Goal: Check status: Check status

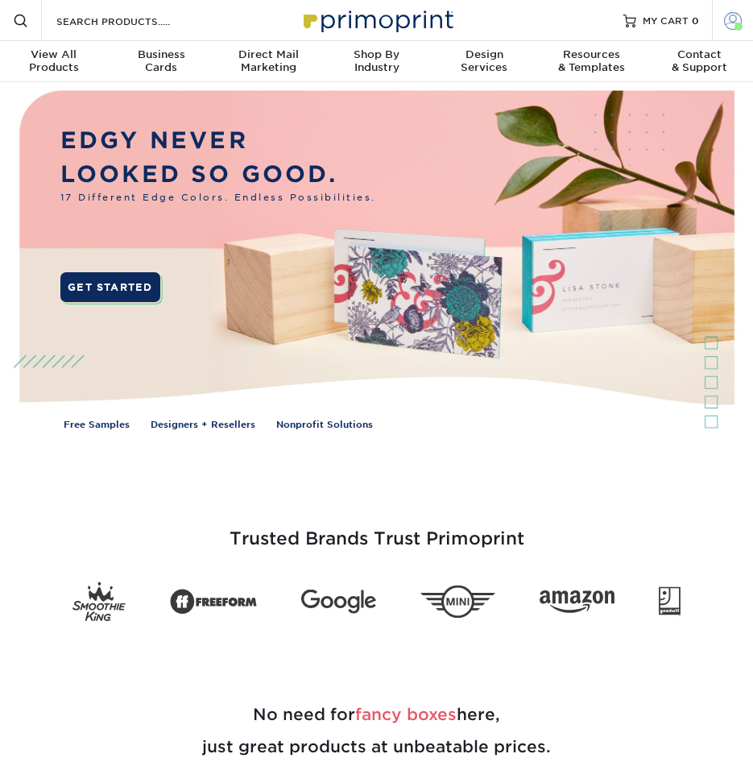
click at [727, 18] on span at bounding box center [733, 20] width 18 height 18
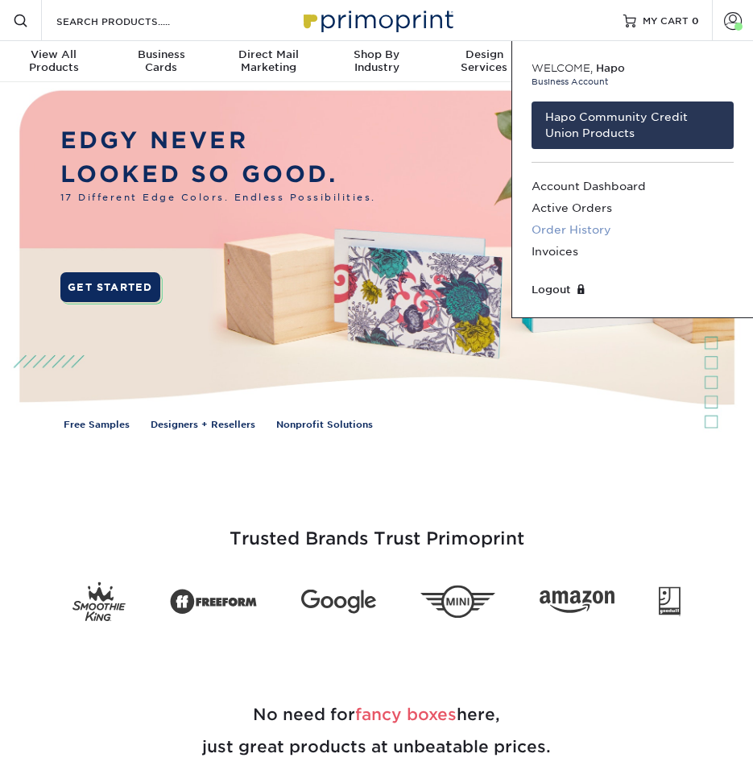
click at [591, 221] on link "Order History" at bounding box center [633, 230] width 202 height 22
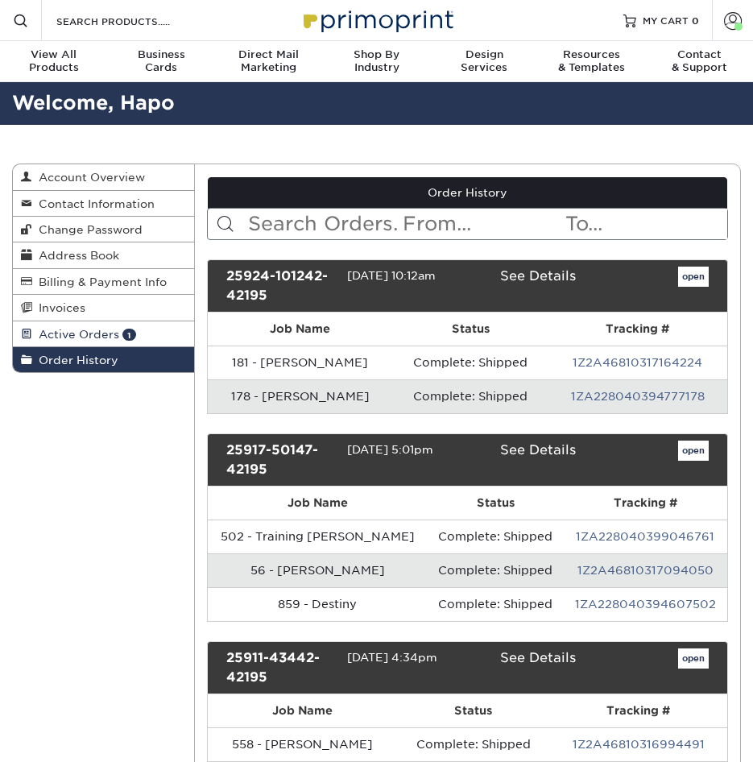
click at [105, 340] on span "Active Orders" at bounding box center [75, 334] width 87 height 13
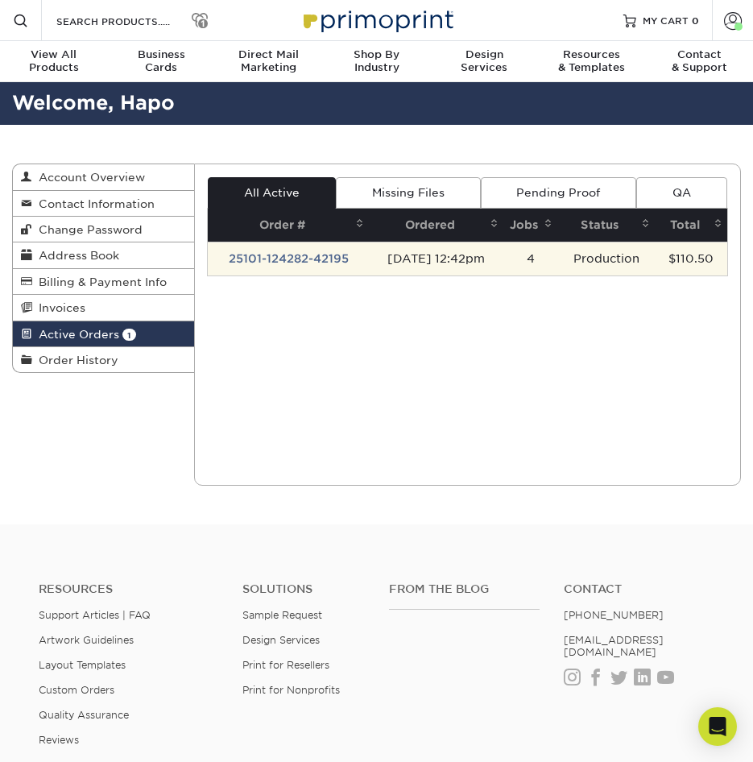
click at [300, 258] on td "25101-124282-42195" at bounding box center [288, 259] width 161 height 34
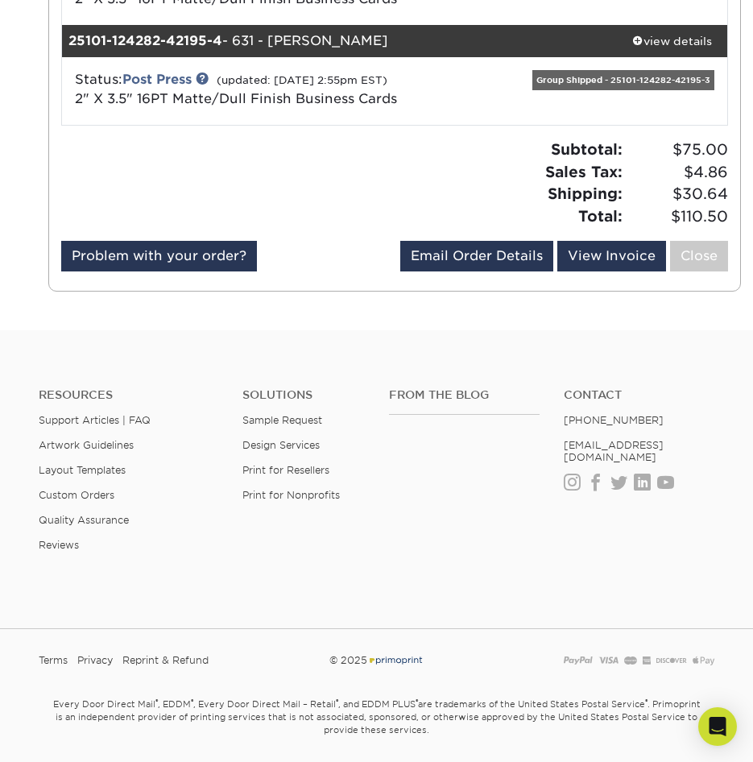
scroll to position [468, 0]
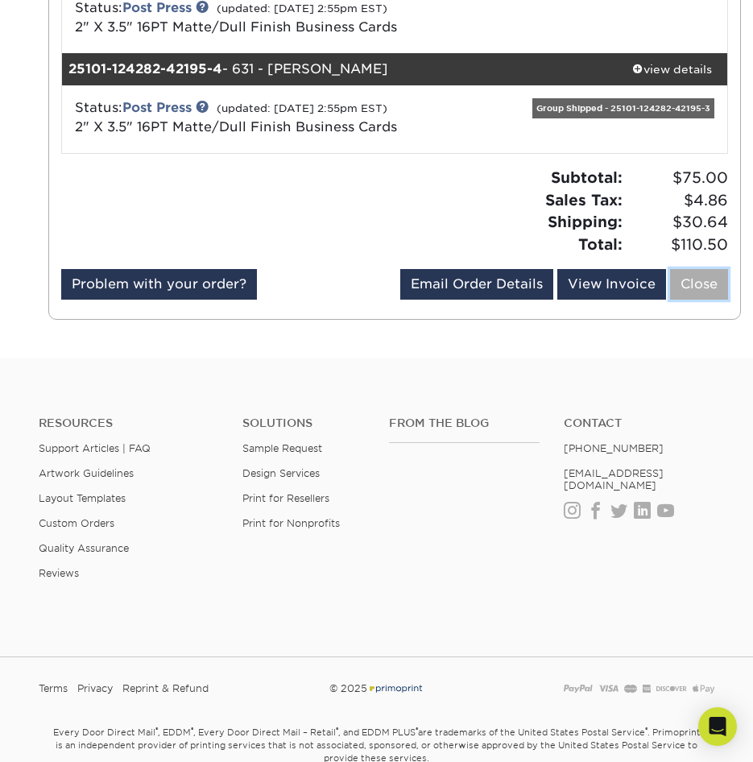
click at [697, 269] on link "Close" at bounding box center [699, 284] width 58 height 31
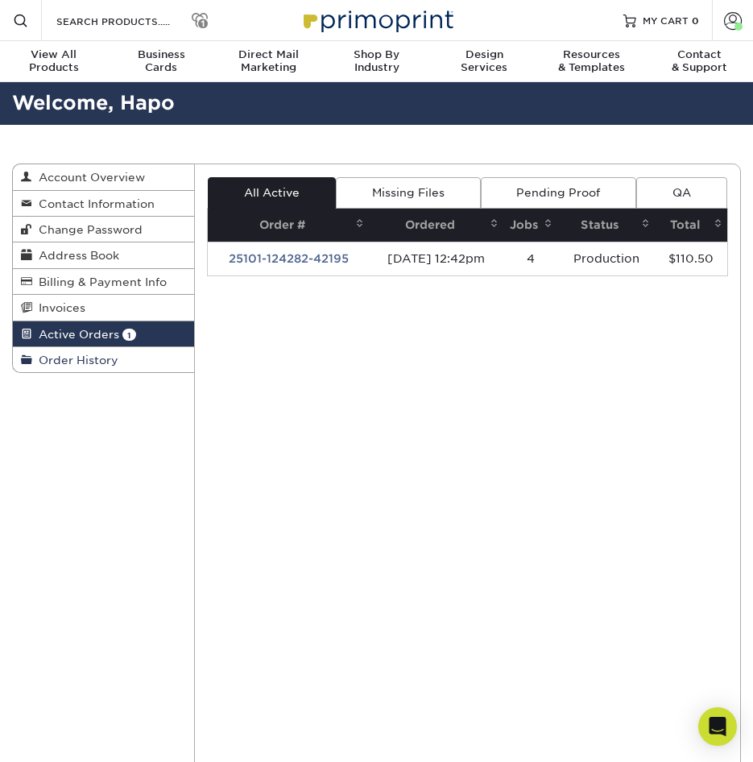
click at [99, 366] on link "Order History" at bounding box center [103, 359] width 181 height 25
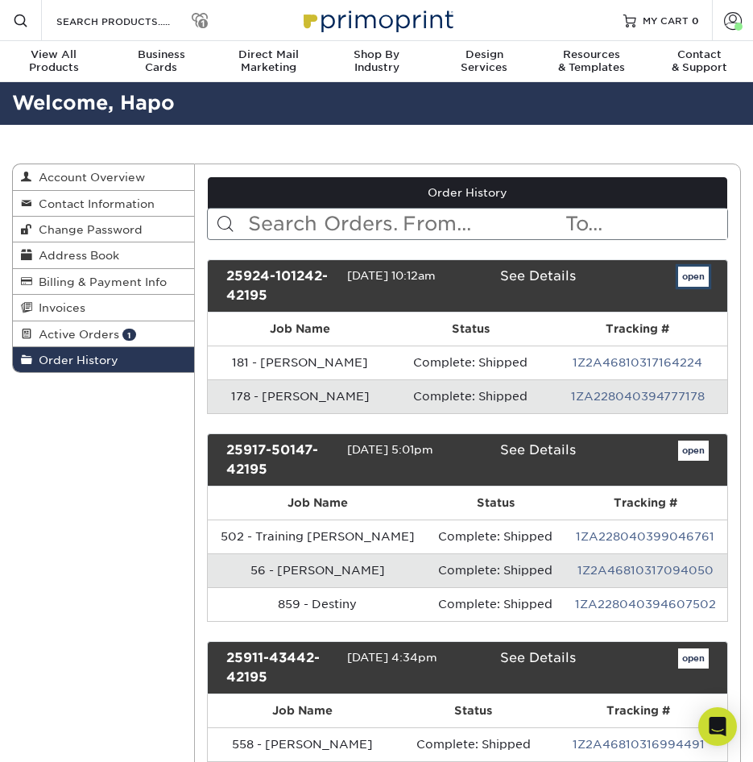
click at [696, 283] on link "open" at bounding box center [693, 277] width 31 height 21
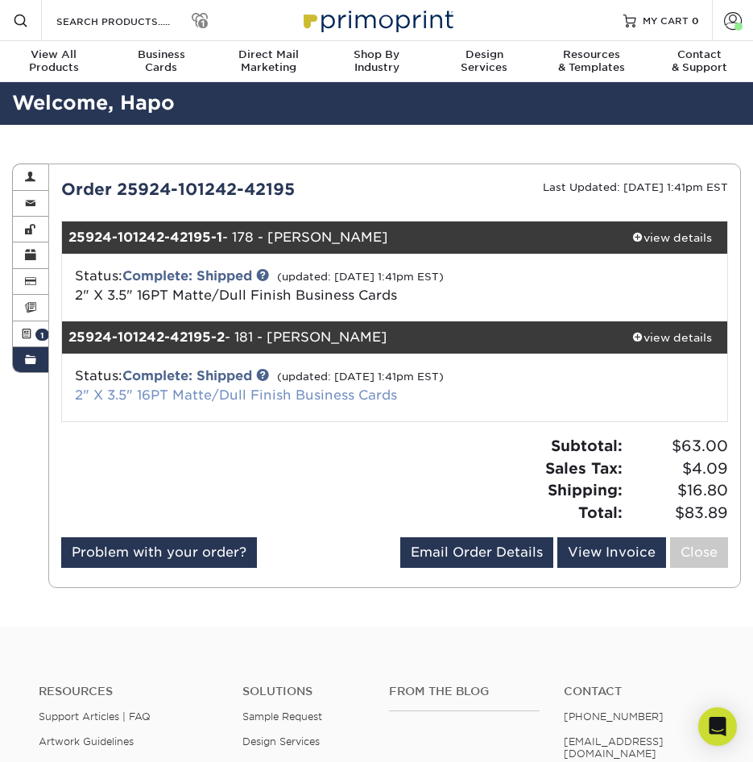
click at [348, 398] on link "2" X 3.5" 16PT Matte/Dull Finish Business Cards" at bounding box center [236, 394] width 322 height 15
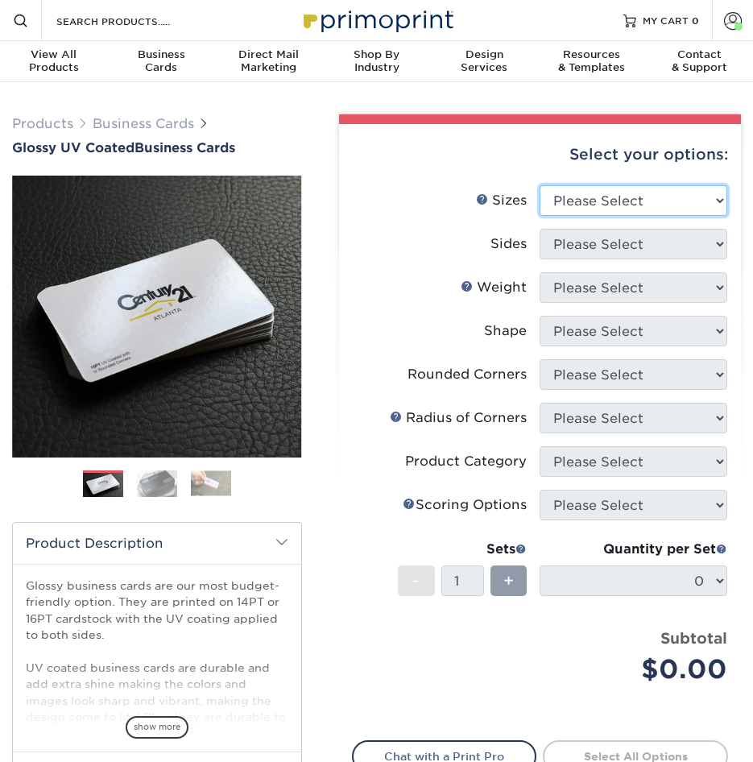
click at [714, 202] on select "Please Select 1.5" x 3.5" - Mini 1.75" x 3.5" - Mini 2" x 2" - Square 2" x 3" -…" at bounding box center [634, 200] width 188 height 31
click at [177, 485] on ol at bounding box center [157, 489] width 290 height 39
click at [157, 481] on img at bounding box center [157, 483] width 40 height 28
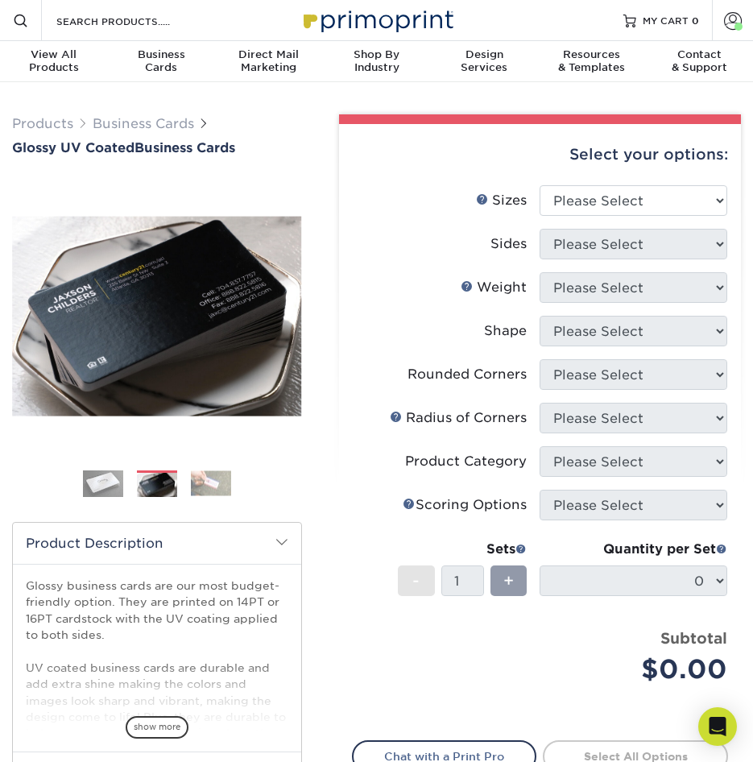
click at [197, 478] on img at bounding box center [211, 483] width 40 height 25
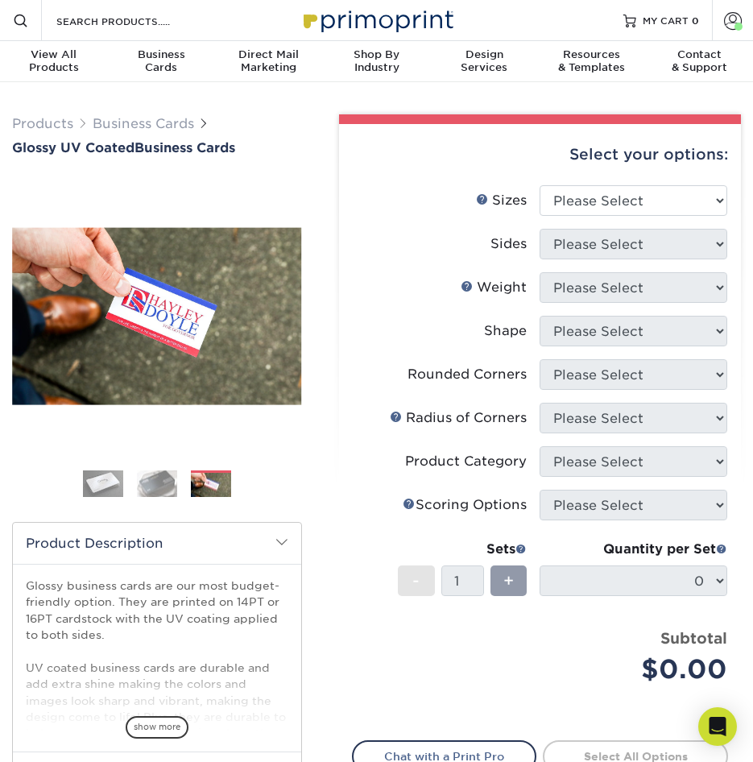
click at [144, 469] on div "Previous Next" at bounding box center [157, 342] width 290 height 333
click at [149, 478] on img at bounding box center [157, 483] width 40 height 28
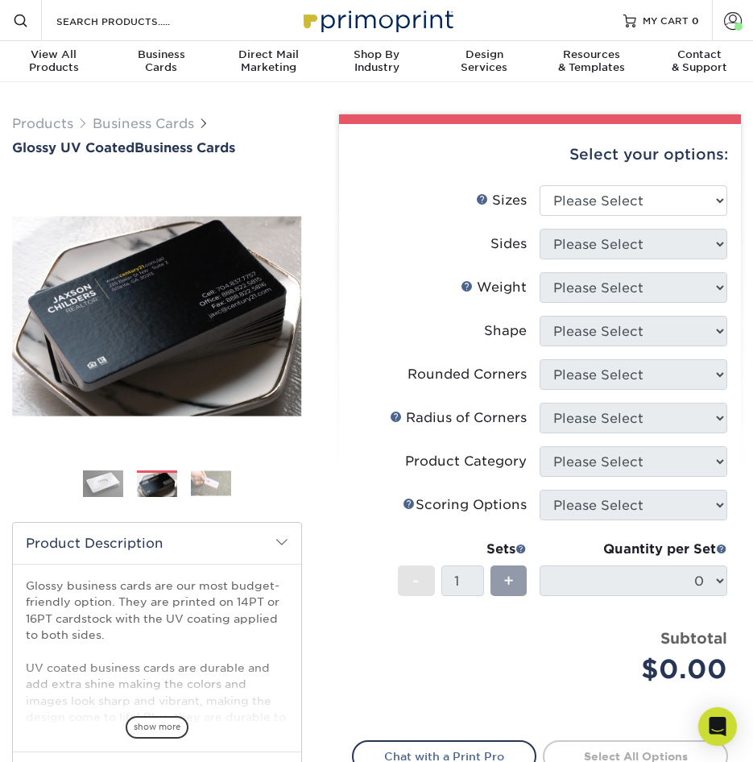
click at [90, 474] on img at bounding box center [103, 483] width 40 height 40
